Goal: Transaction & Acquisition: Purchase product/service

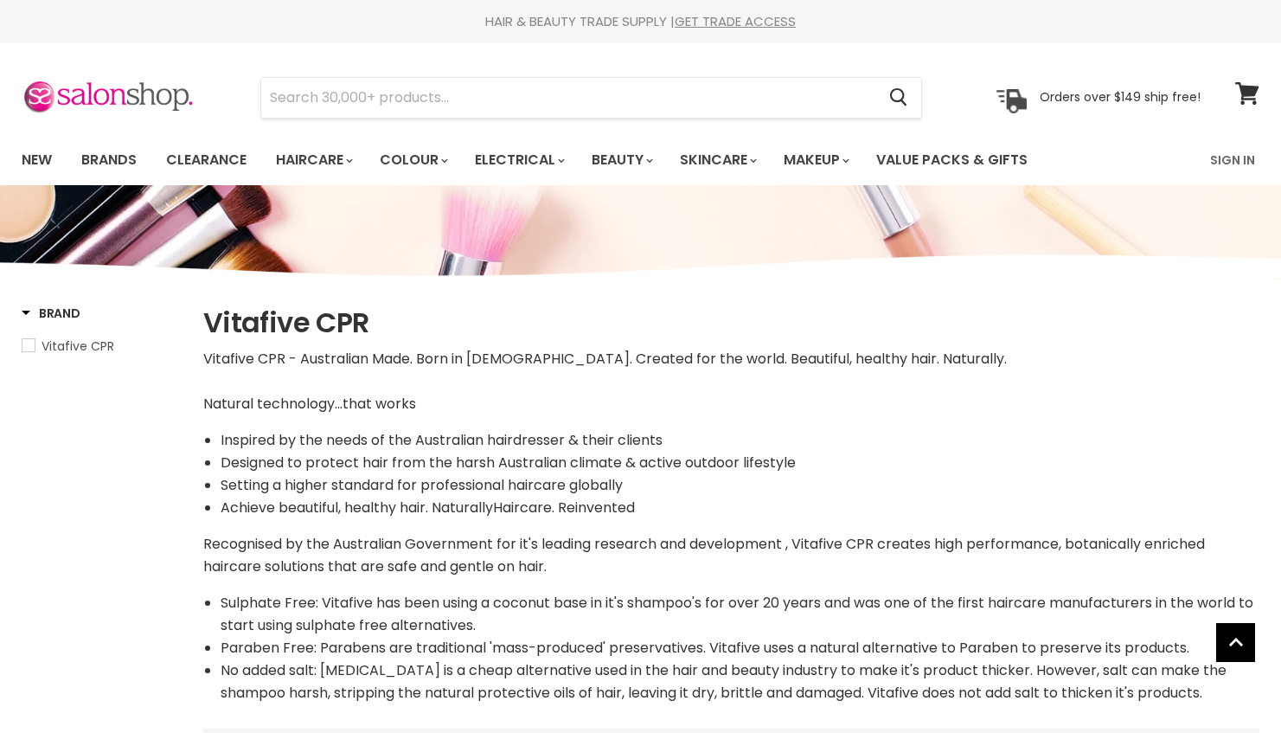
select select "manual"
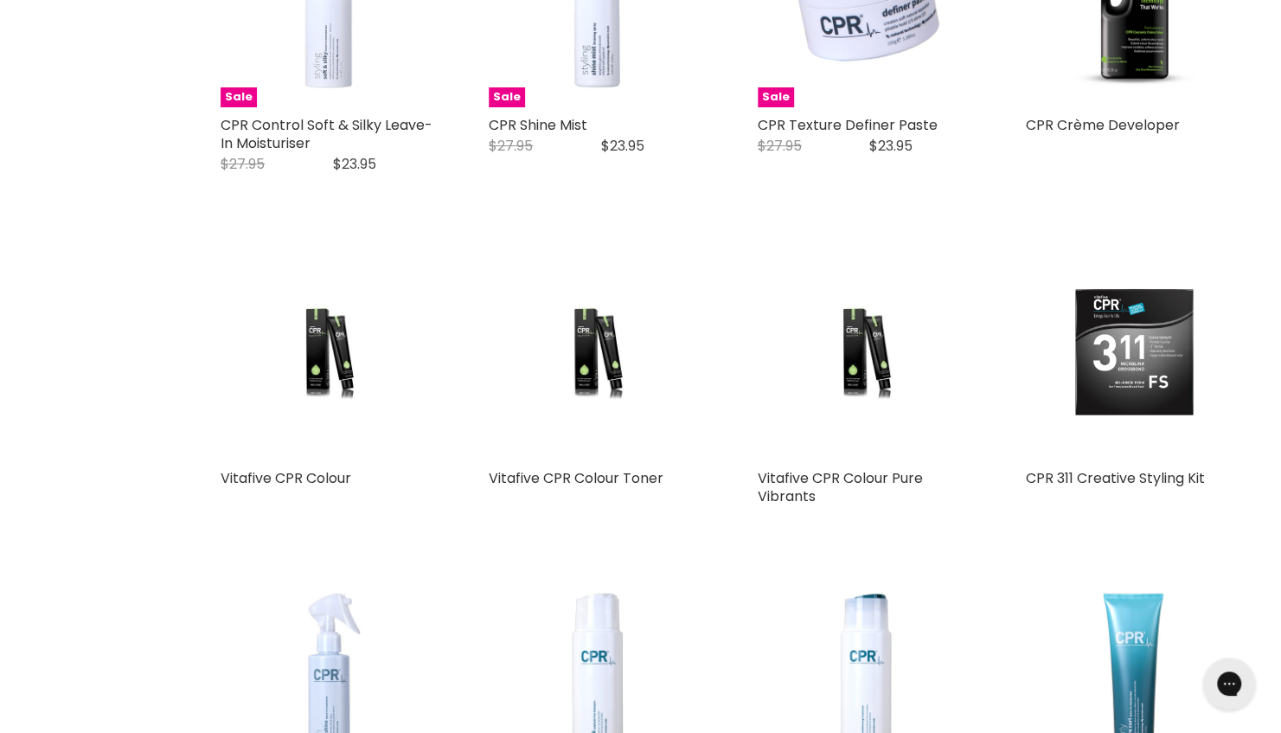
scroll to position [3785, 0]
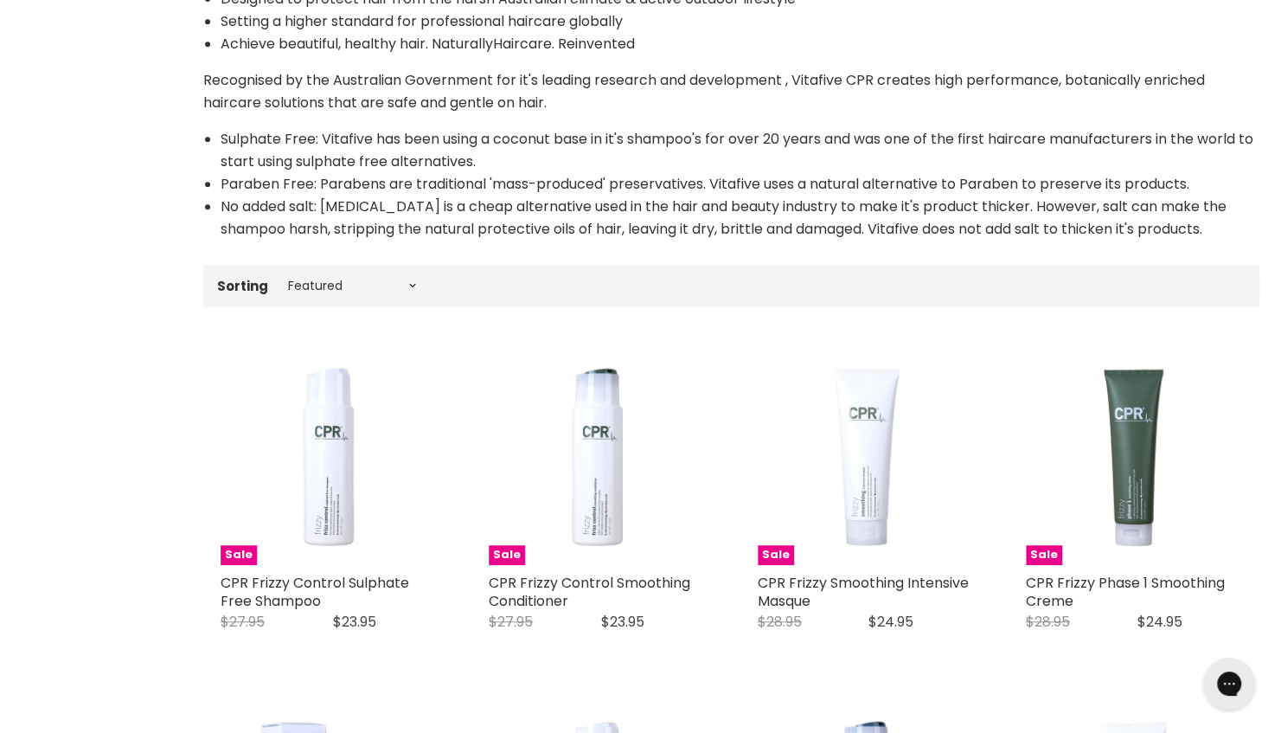
scroll to position [445, 0]
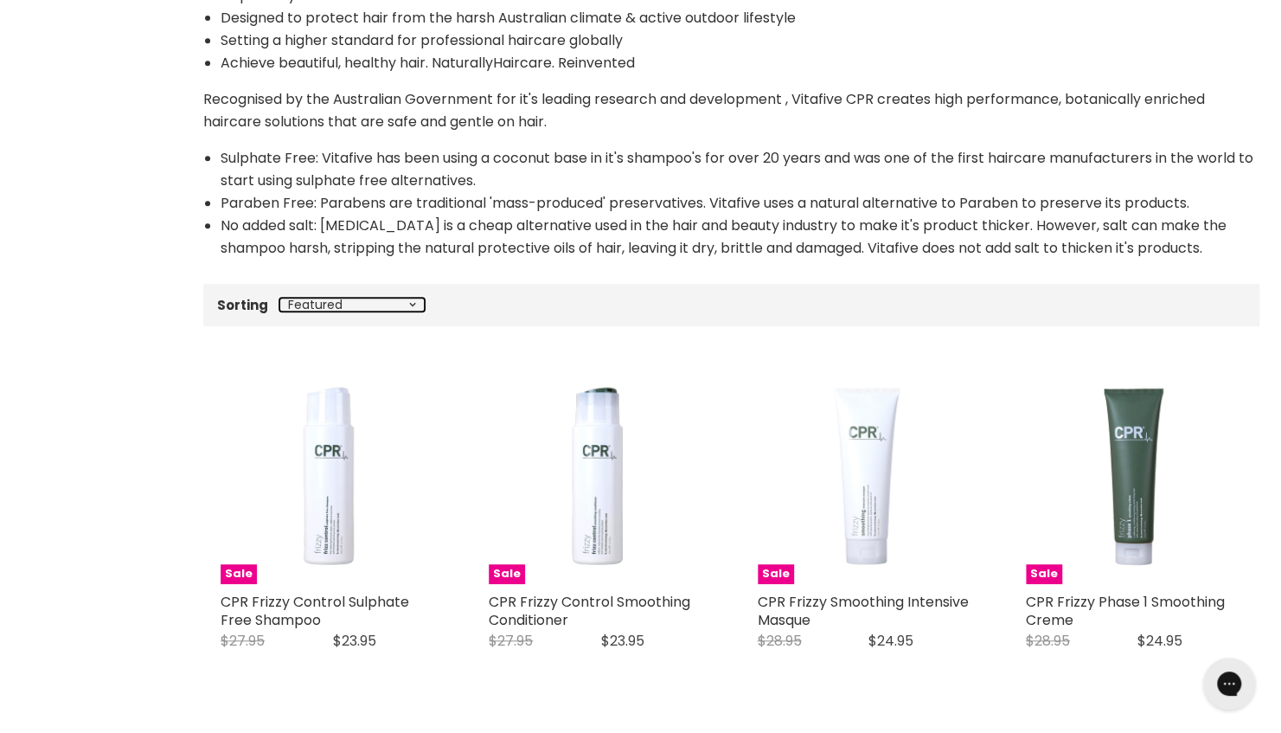
click at [413, 308] on select "Best selling Featured Price, low to high Price, high to low Alphabetically, A-Z…" at bounding box center [351, 305] width 145 height 14
select select "price-descending"
click at [279, 298] on select "Best selling Featured Price, low to high Price, high to low Alphabetically, A-Z…" at bounding box center [351, 305] width 145 height 14
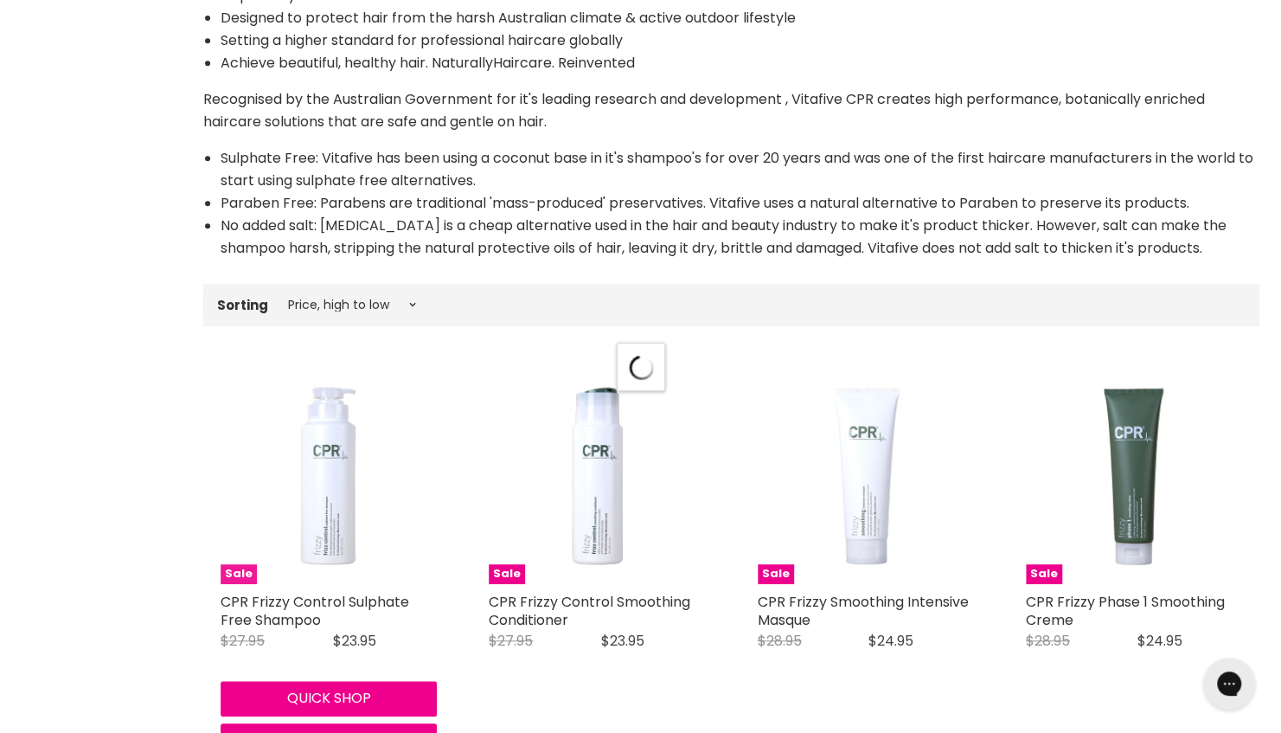
select select "price-descending"
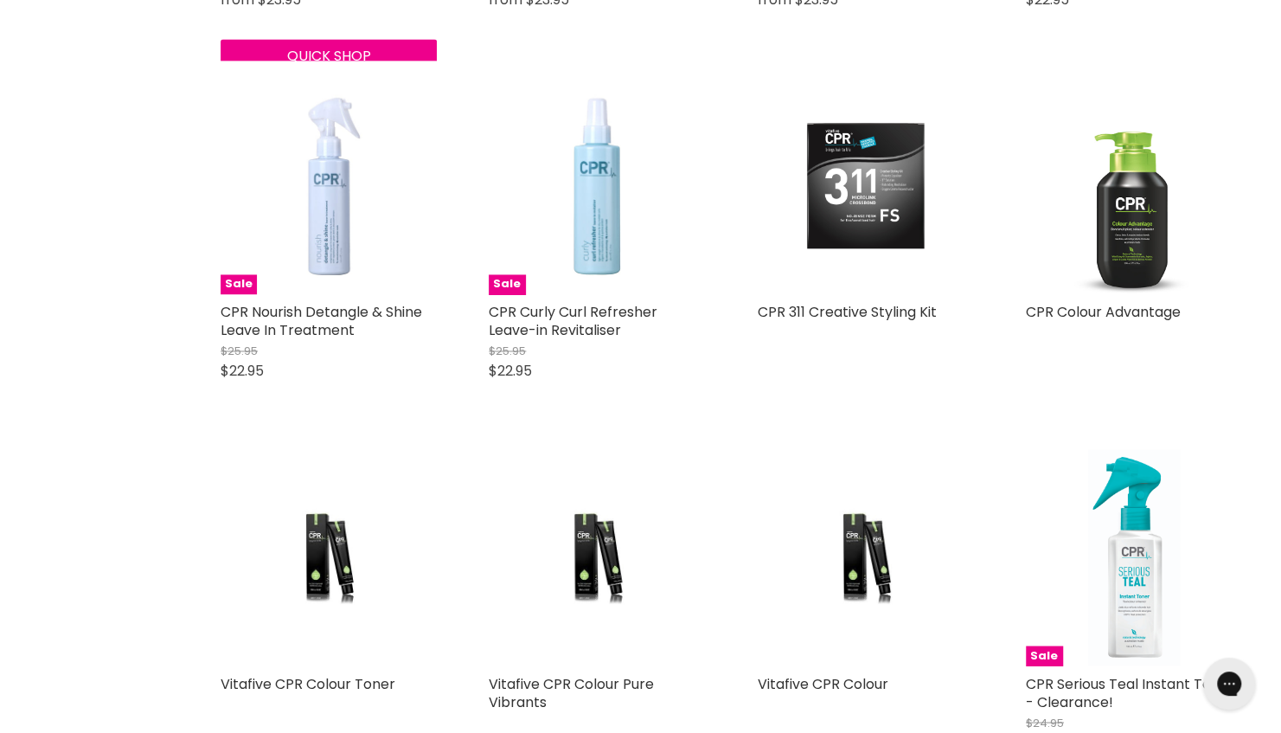
scroll to position [1483, 0]
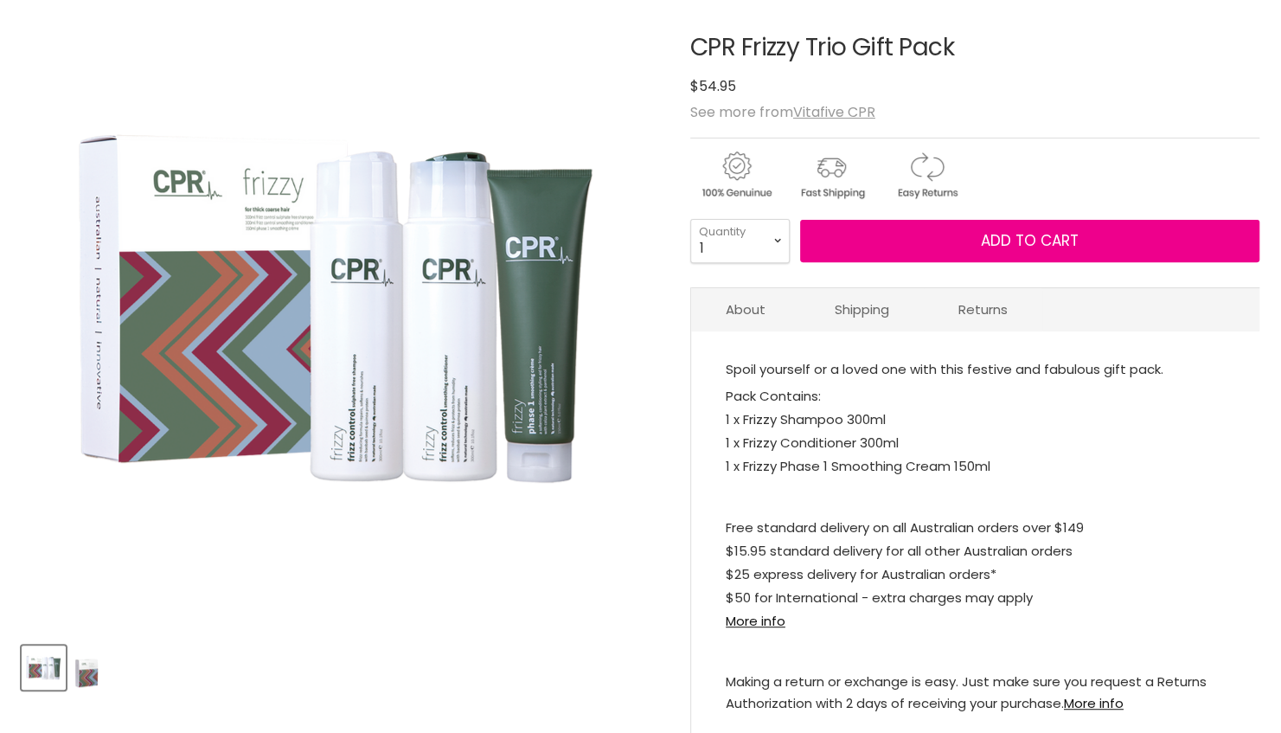
scroll to position [218, 0]
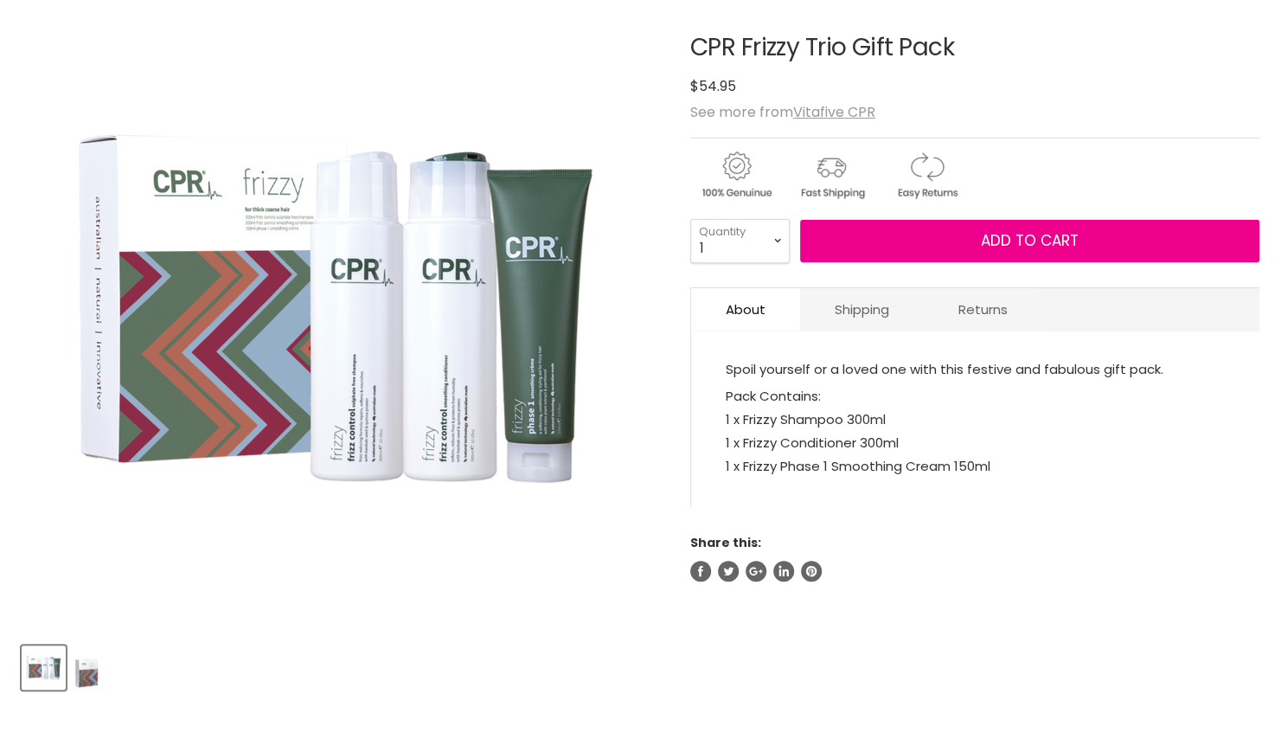
click at [436, 411] on img "CPR Frizzy Trio Gift Pack image. Click or Scroll to Zoom." at bounding box center [339, 309] width 605 height 605
click at [468, 461] on div "Click or scroll to zoom Tap or pinch to zoom" at bounding box center [340, 309] width 637 height 637
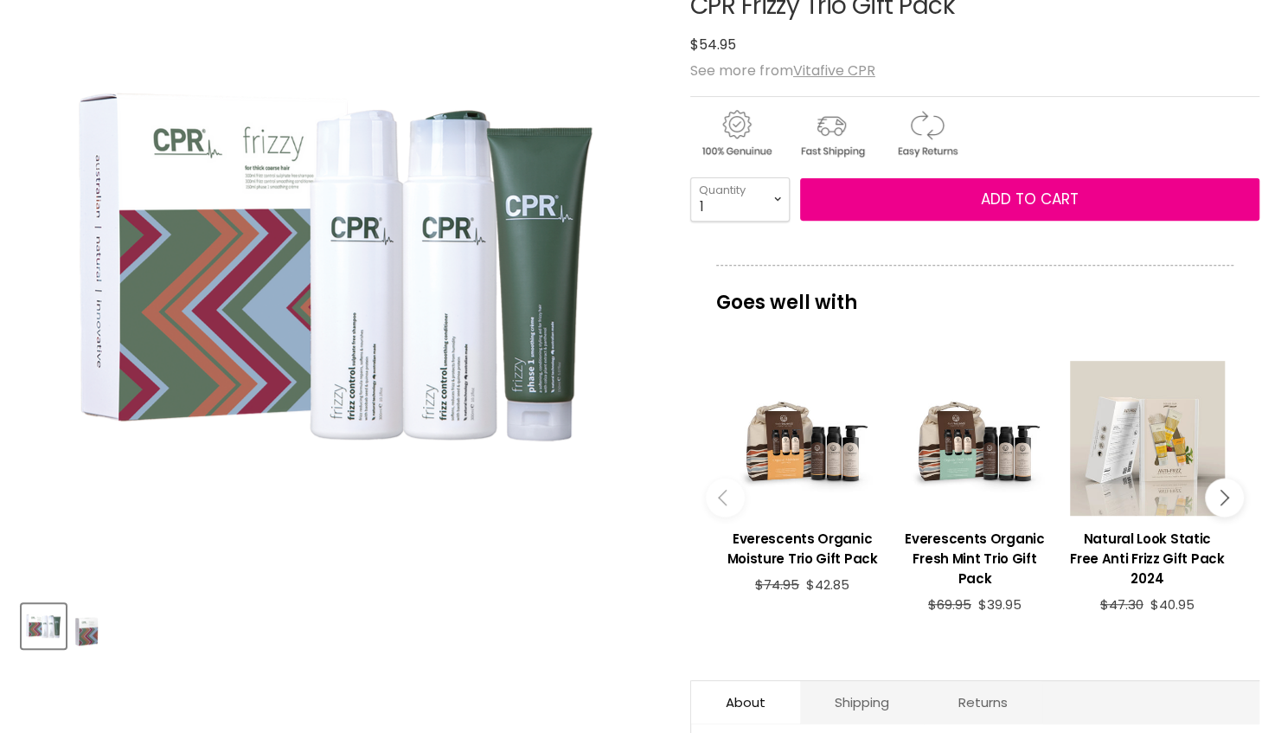
scroll to position [0, 0]
click at [78, 631] on img "Product thumbnails" at bounding box center [87, 625] width 28 height 41
